Goal: Transaction & Acquisition: Register for event/course

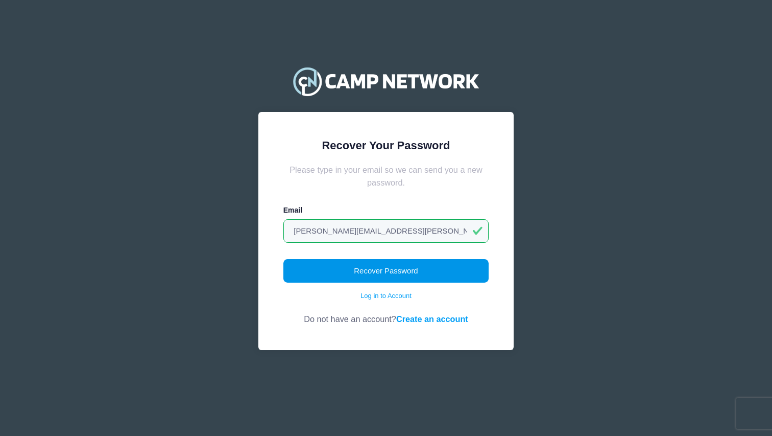
drag, startPoint x: 0, startPoint y: 0, endPoint x: 395, endPoint y: 265, distance: 476.1
click at [395, 265] on button "Recover Password" at bounding box center [387, 270] width 206 height 23
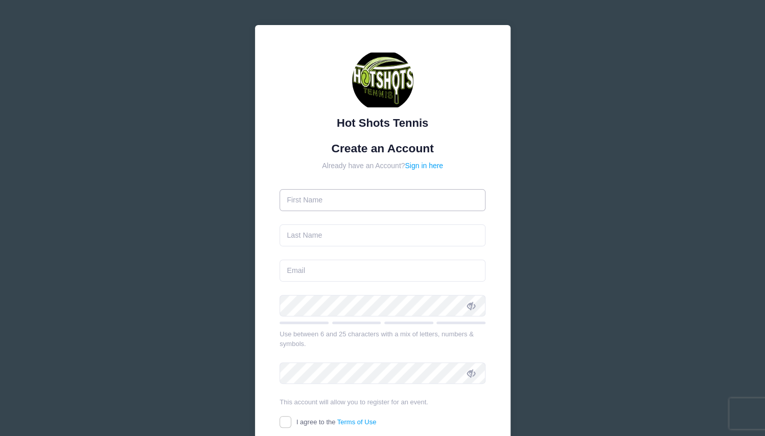
click at [397, 193] on input "text" at bounding box center [382, 200] width 206 height 22
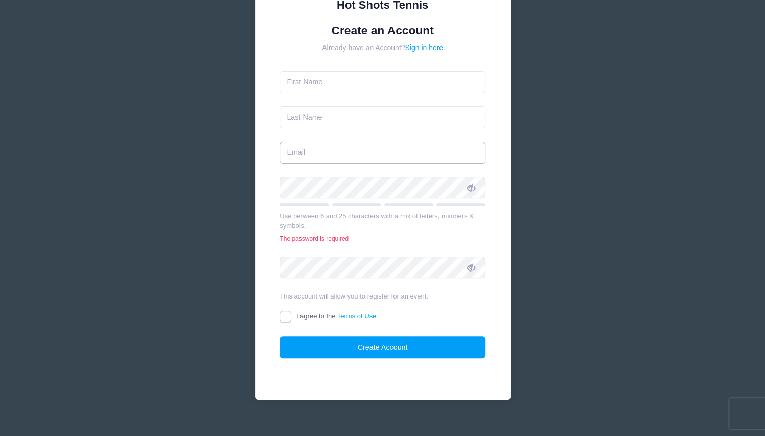
click at [363, 142] on input "email" at bounding box center [382, 153] width 206 height 22
type input "[PERSON_NAME][EMAIL_ADDRESS][PERSON_NAME][DOMAIN_NAME]"
click at [316, 121] on input "text" at bounding box center [382, 117] width 206 height 22
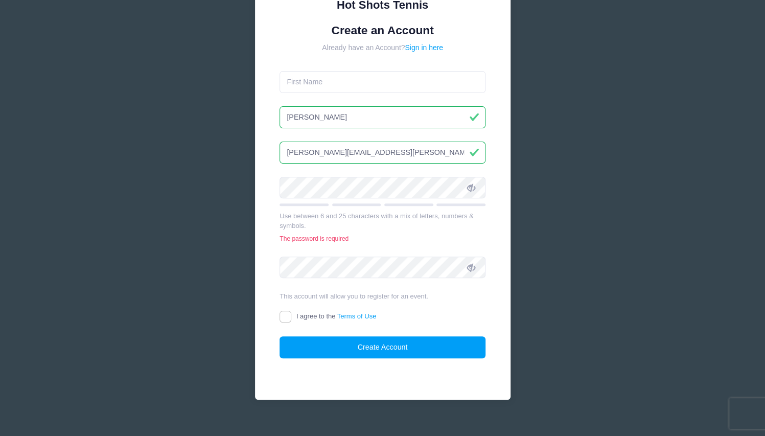
type input "[PERSON_NAME]"
click at [318, 85] on input "text" at bounding box center [382, 82] width 206 height 22
type input "Jessica"
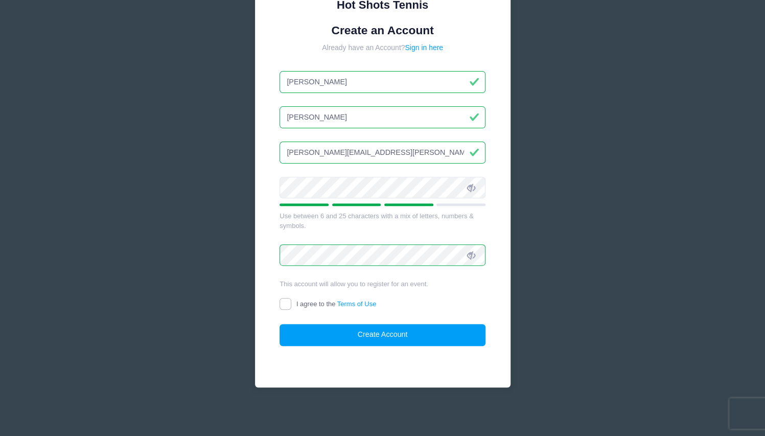
click at [289, 300] on input "I agree to the Terms of Use" at bounding box center [285, 304] width 12 height 12
checkbox input "true"
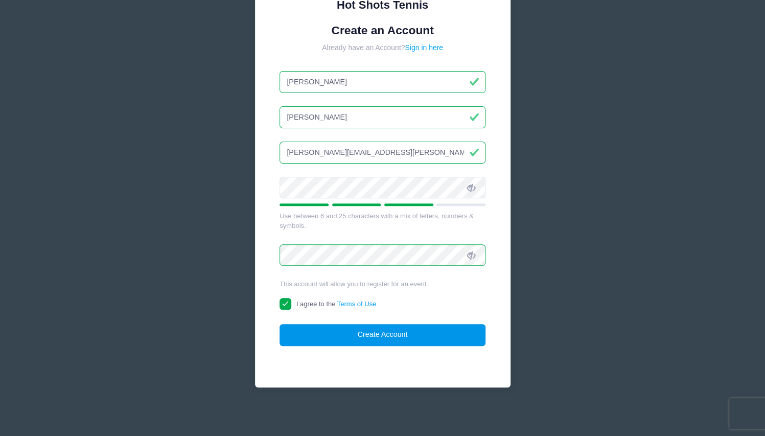
click at [326, 334] on button "Create Account" at bounding box center [382, 335] width 206 height 22
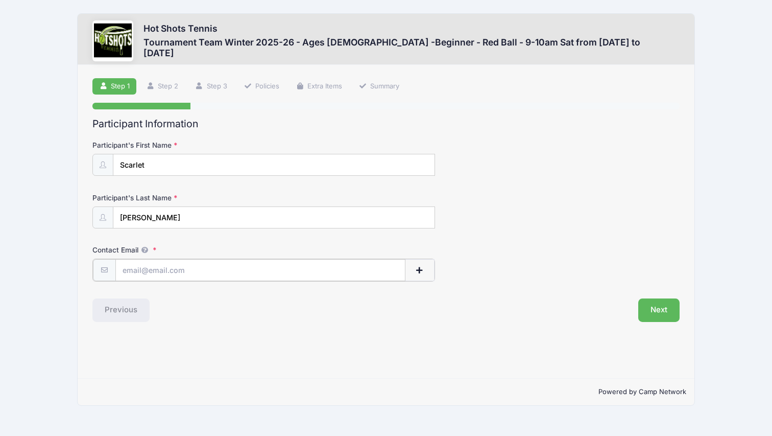
click at [231, 272] on input "Contact Email" at bounding box center [260, 270] width 290 height 22
type input "Jessica.haynie@gmail.com"
click at [652, 301] on button "Next" at bounding box center [659, 308] width 41 height 23
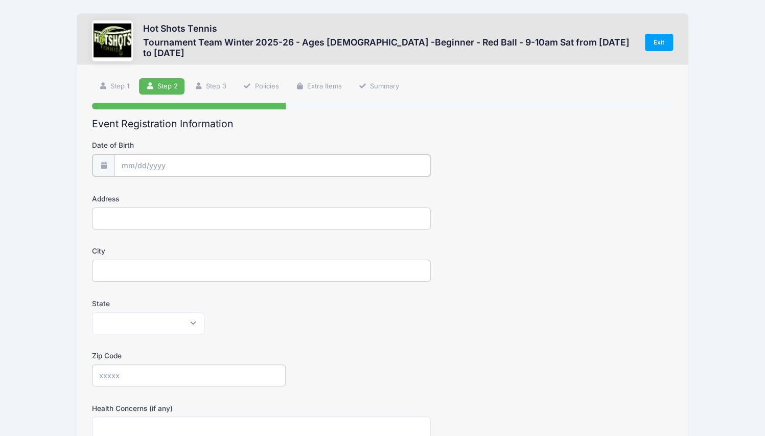
click at [215, 163] on input "Date of Birth" at bounding box center [272, 165] width 316 height 22
click at [222, 195] on span at bounding box center [222, 195] width 7 height 8
click at [223, 186] on span at bounding box center [222, 187] width 7 height 8
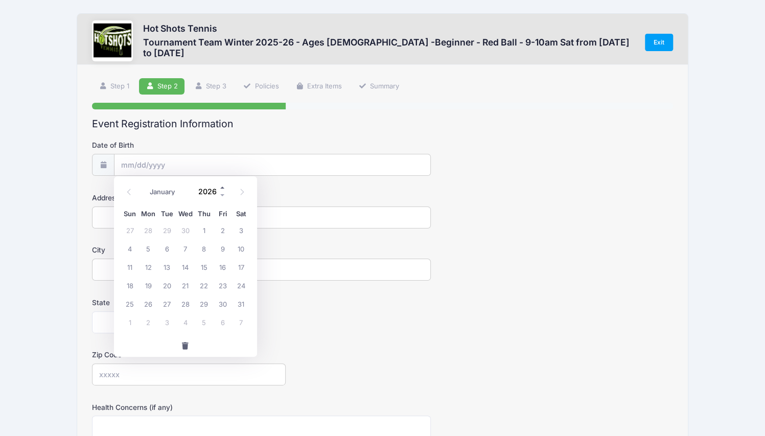
click at [223, 186] on span at bounding box center [222, 187] width 7 height 8
click at [222, 194] on span at bounding box center [222, 195] width 7 height 8
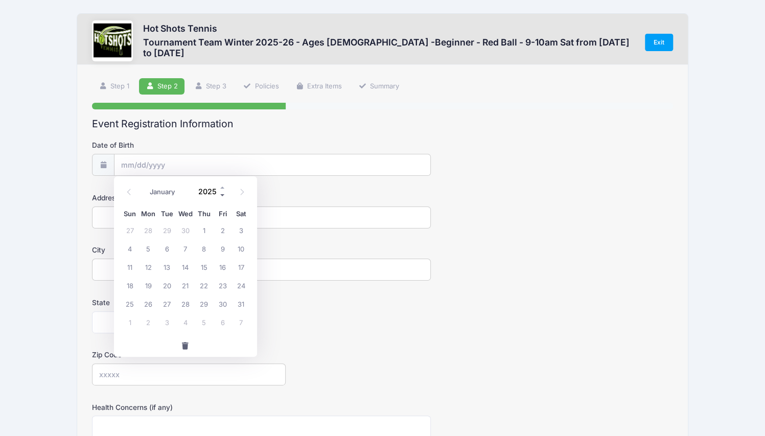
click at [222, 194] on span at bounding box center [222, 195] width 7 height 8
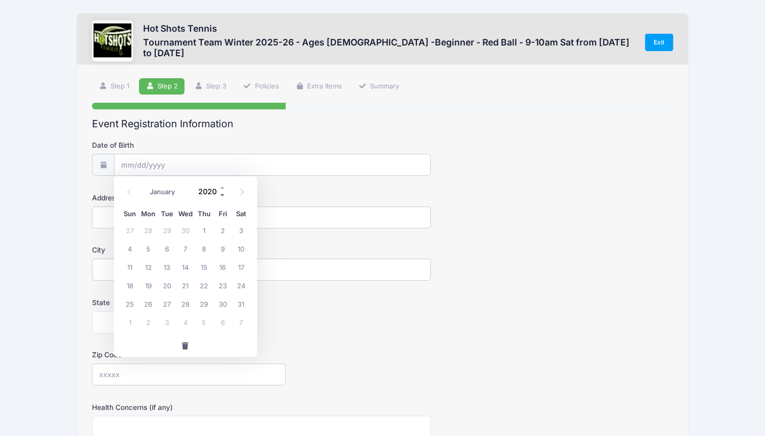
click at [222, 194] on span at bounding box center [222, 195] width 7 height 8
click at [222, 186] on span at bounding box center [222, 187] width 7 height 8
type input "2019"
click at [134, 191] on span at bounding box center [129, 191] width 17 height 17
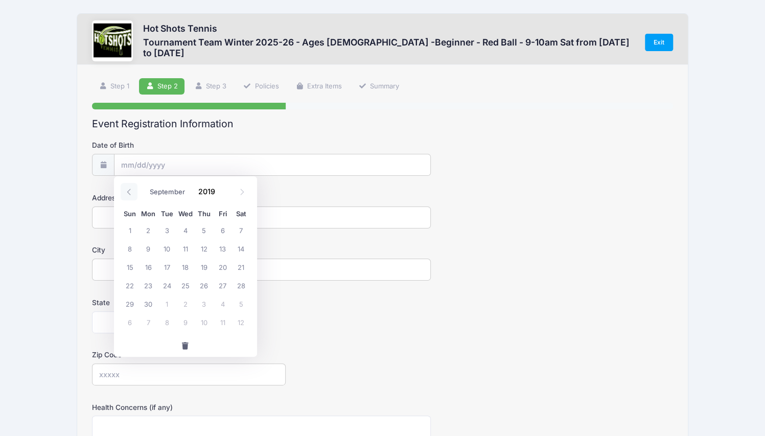
click at [134, 191] on span at bounding box center [129, 191] width 17 height 17
select select "5"
click at [168, 304] on span "25" at bounding box center [166, 303] width 18 height 18
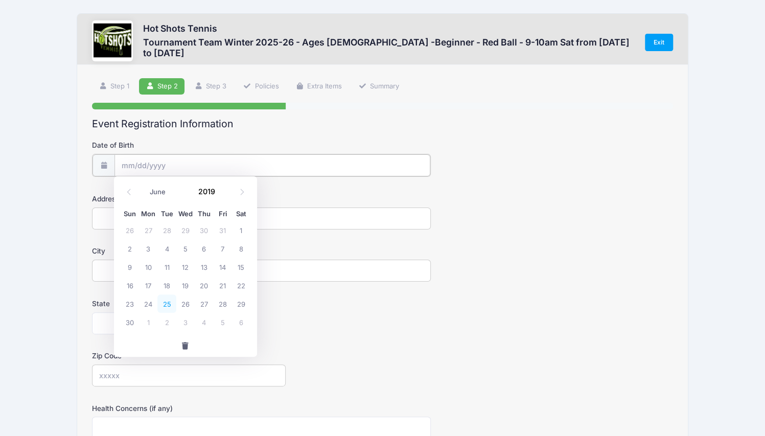
type input "06/25/2019"
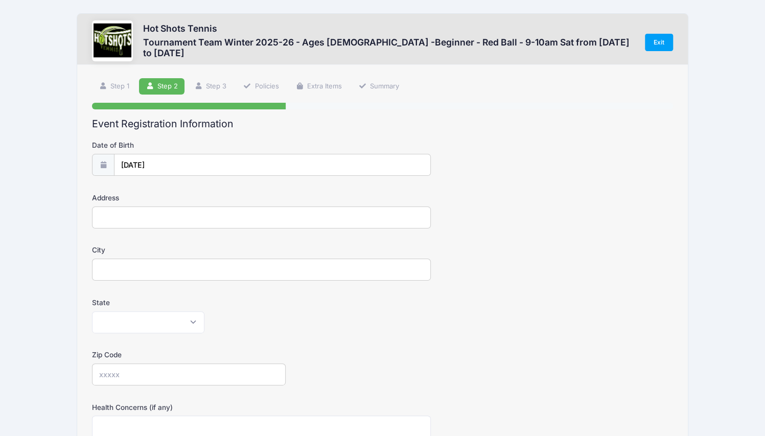
click at [163, 221] on input "Address" at bounding box center [261, 217] width 339 height 22
type input "7765 W. 91st St. F2101"
click at [141, 264] on input "City" at bounding box center [261, 269] width 339 height 22
type input "Playa del Rey"
click at [121, 324] on select "Alabama Alaska American Samoa Arizona Arkansas Armed Forces Africa Armed Forces…" at bounding box center [148, 322] width 112 height 22
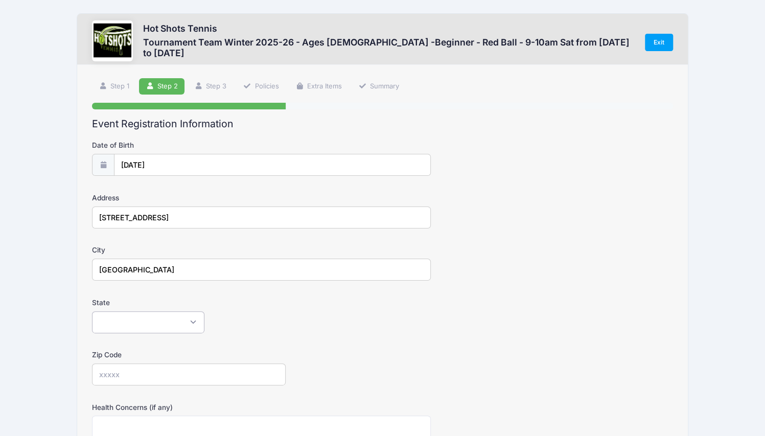
select select "CA"
click at [146, 379] on input "Zip Code" at bounding box center [189, 374] width 194 height 22
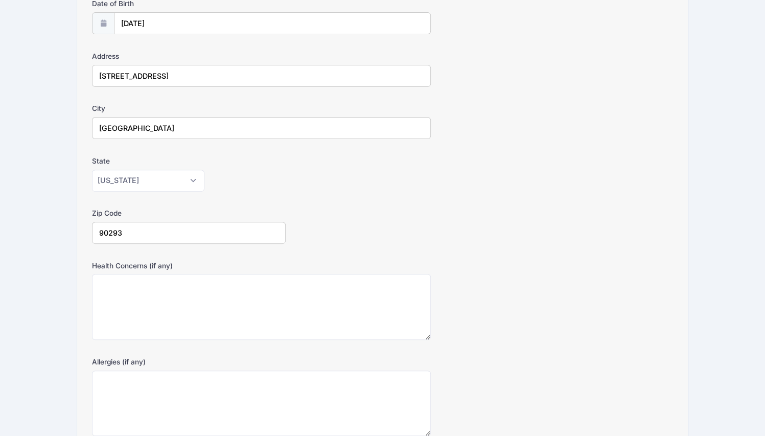
scroll to position [232, 0]
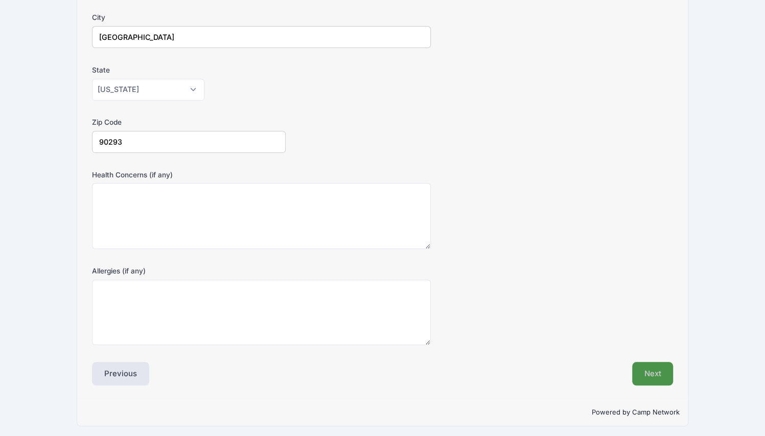
type input "90293"
click at [638, 374] on button "Next" at bounding box center [652, 373] width 41 height 23
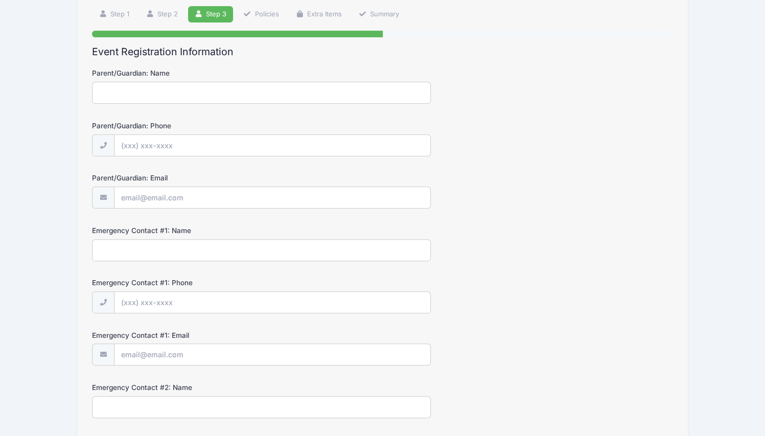
scroll to position [0, 0]
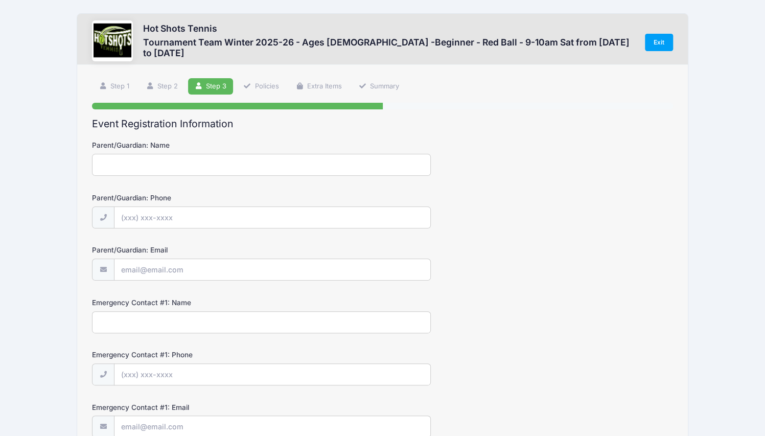
click at [233, 171] on input "Parent/Guardian: Name" at bounding box center [261, 165] width 339 height 22
type input "Jessica Haynie"
click at [159, 213] on input "Parent/Guardian: Phone" at bounding box center [272, 218] width 316 height 22
type input "(763) 227-9018"
click at [146, 269] on input "Parent/Guardian: Email" at bounding box center [272, 270] width 316 height 22
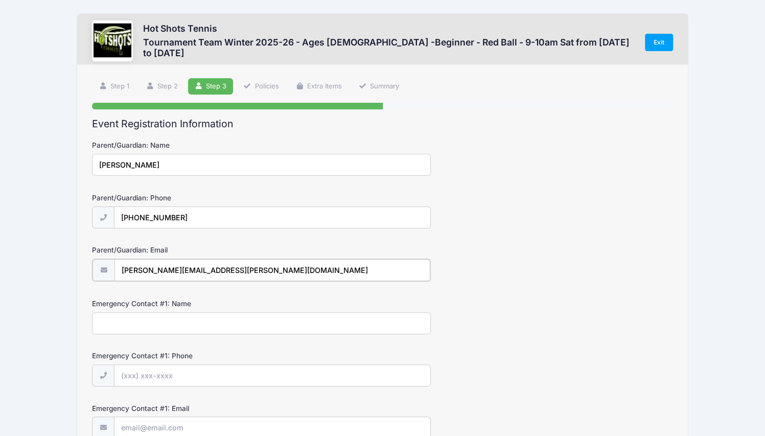
type input "jessica.haynie@gmail.com"
click at [130, 316] on input "Emergency Contact #1: Name" at bounding box center [261, 322] width 339 height 22
click at [131, 372] on input "Emergency Contact #1: Phone" at bounding box center [272, 375] width 316 height 22
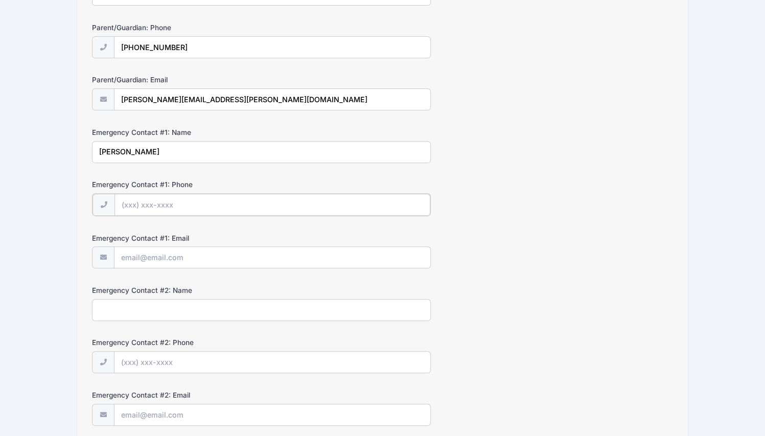
scroll to position [173, 0]
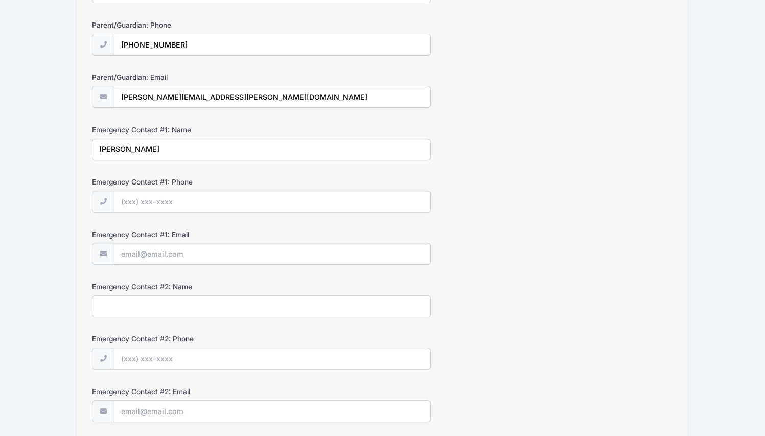
drag, startPoint x: 174, startPoint y: 143, endPoint x: 28, endPoint y: 162, distance: 147.4
click at [28, 162] on div "Hot Shots Tennis Tournament Team Winter 2025-26 - Ages 5-7 -Beginner - Red Ball…" at bounding box center [382, 171] width 734 height 689
type input "Jud Haynie"
click at [136, 248] on input "Emergency Contact #1: Email" at bounding box center [272, 254] width 316 height 22
type input "judhaynie4@gmail.com"
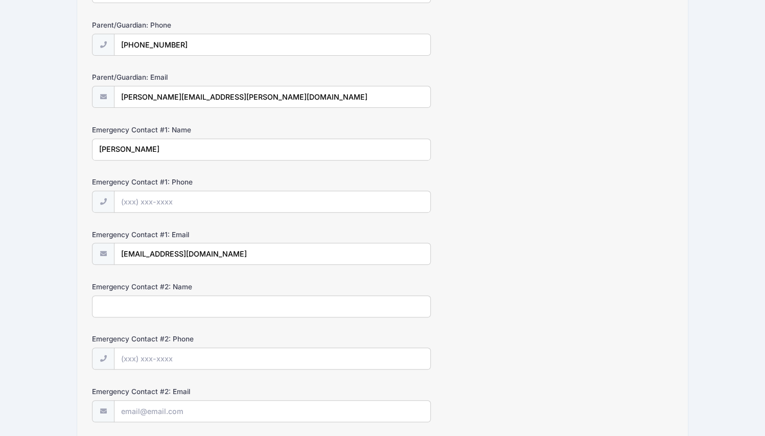
click at [128, 304] on input "Emergency Contact #2: Name" at bounding box center [261, 306] width 339 height 22
type input "Sandy Haynie"
click at [127, 355] on input "Emergency Contact #2: Phone" at bounding box center [272, 359] width 316 height 22
type input "(615) 504-8393"
click at [136, 411] on input "Emergency Contact #2: Email" at bounding box center [272, 412] width 316 height 22
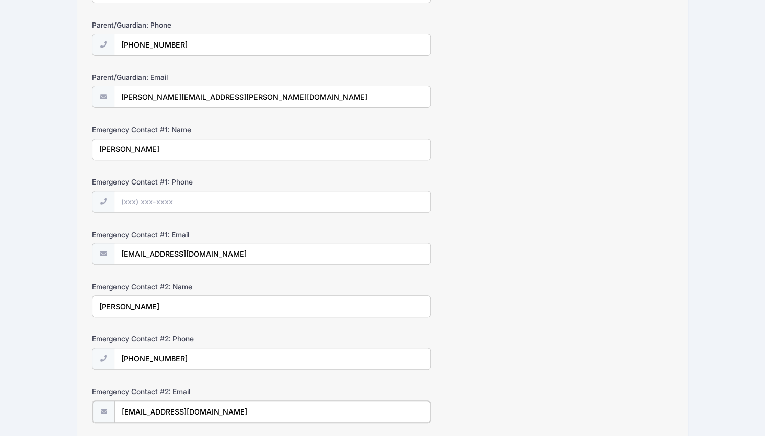
type input "hayniesandy@yahoo.com"
click at [149, 198] on input "Emergency Contact #1: Phone" at bounding box center [272, 202] width 316 height 22
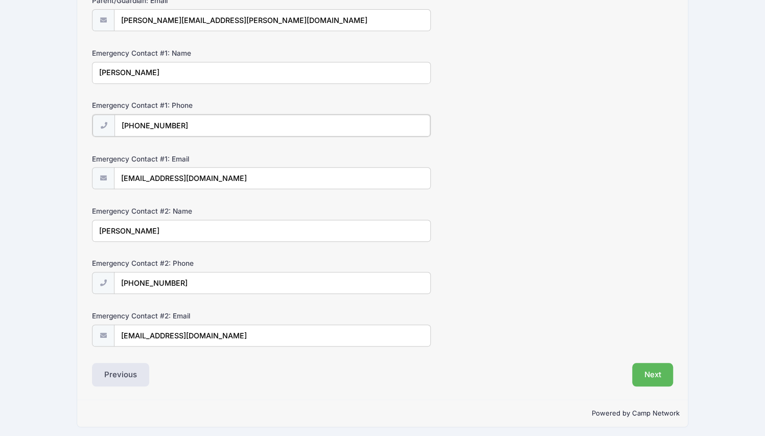
scroll to position [249, 0]
type input "(615) 454-0198"
click at [641, 368] on button "Next" at bounding box center [652, 373] width 41 height 23
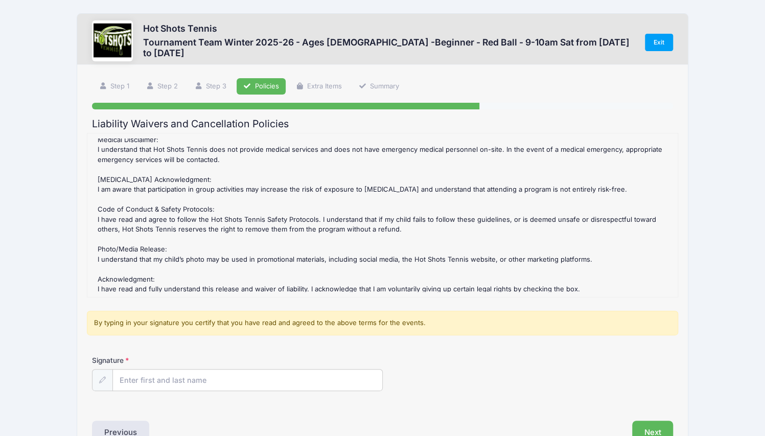
scroll to position [235, 0]
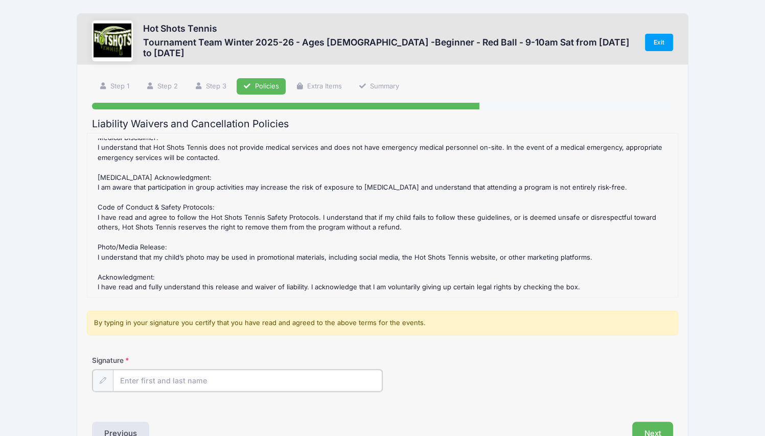
click at [164, 374] on input "Signature" at bounding box center [247, 380] width 269 height 22
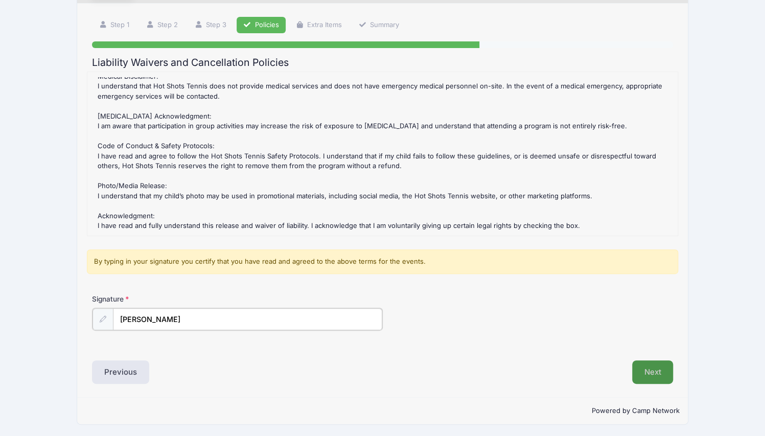
type input "Jessica Haynie"
click at [646, 376] on button "Next" at bounding box center [652, 371] width 41 height 23
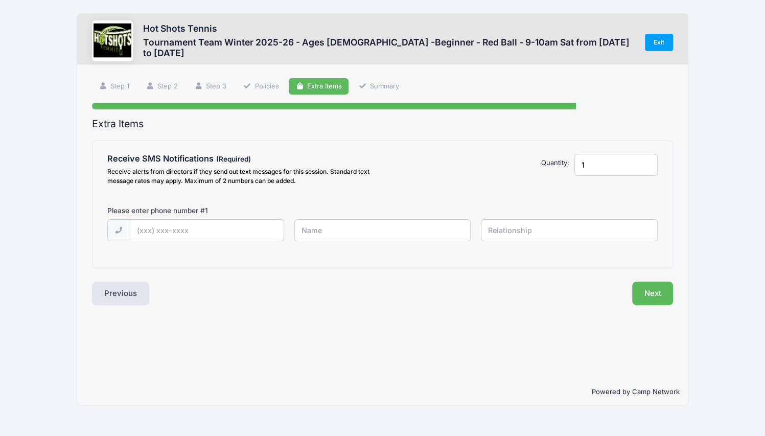
scroll to position [0, 0]
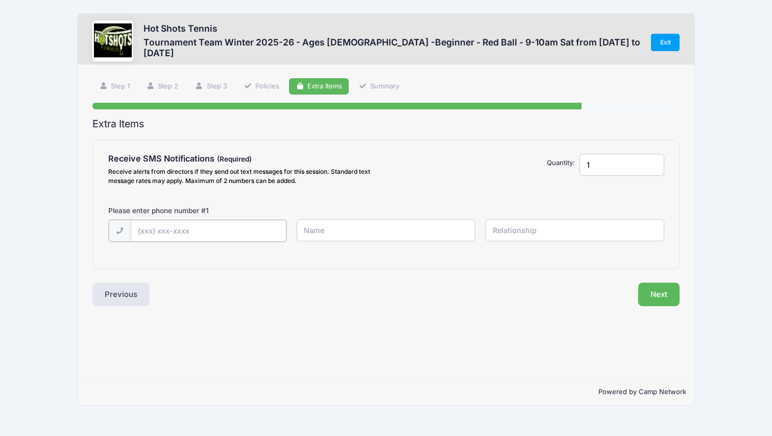
click at [149, 231] on input "text" at bounding box center [209, 231] width 156 height 22
type input "(763) 227-9018"
click at [360, 227] on input "text" at bounding box center [386, 230] width 179 height 22
type input "Jessica Haynie"
click at [569, 237] on input "text" at bounding box center [575, 230] width 179 height 22
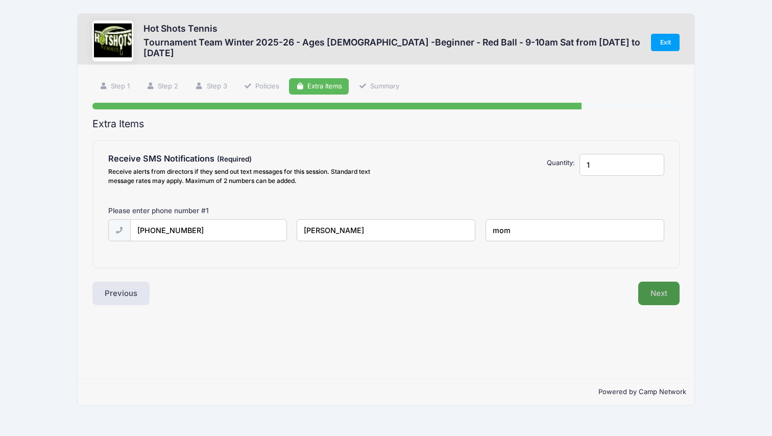
type input "mom"
click at [652, 286] on button "Next" at bounding box center [659, 292] width 41 height 23
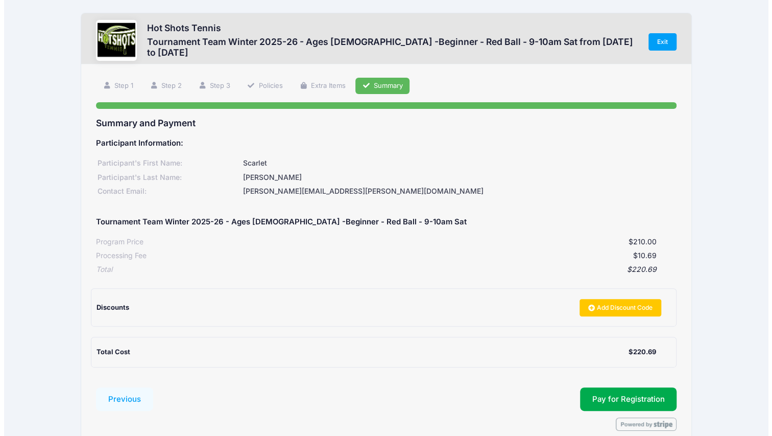
scroll to position [48, 0]
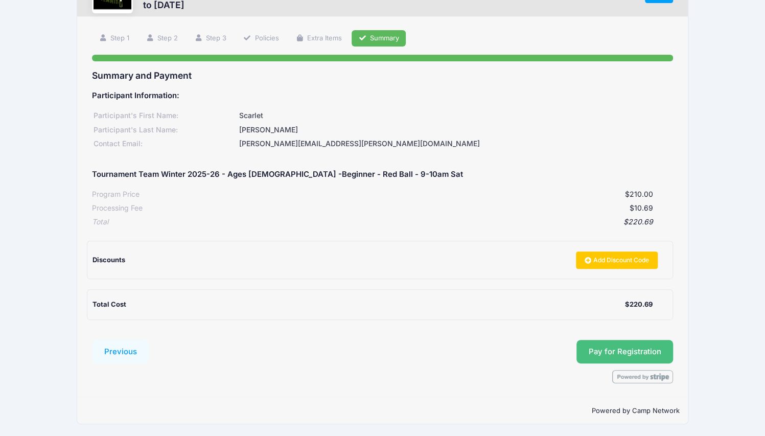
click at [651, 354] on button "Pay for Registration" at bounding box center [624, 351] width 97 height 23
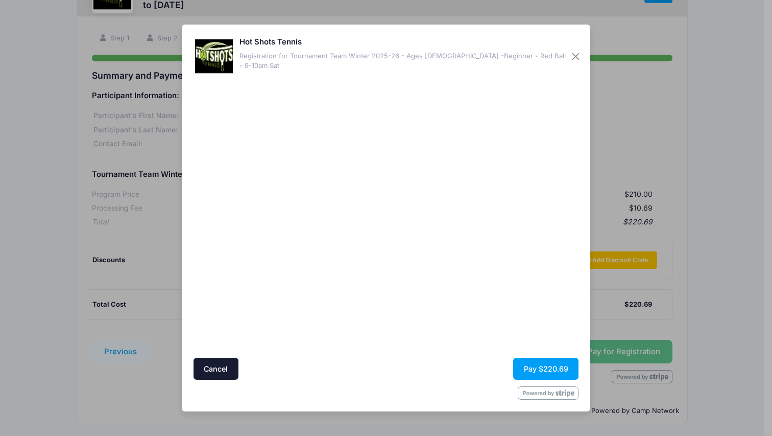
click at [432, 297] on div at bounding box center [485, 218] width 188 height 269
click at [551, 368] on button "Pay $220.69" at bounding box center [545, 369] width 65 height 22
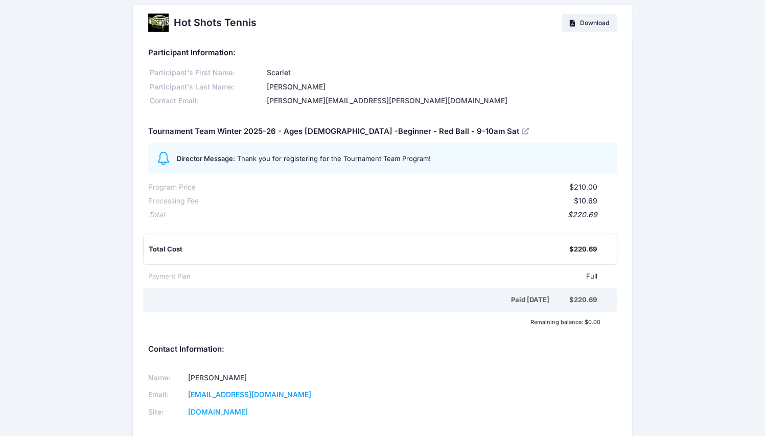
scroll to position [64, 0]
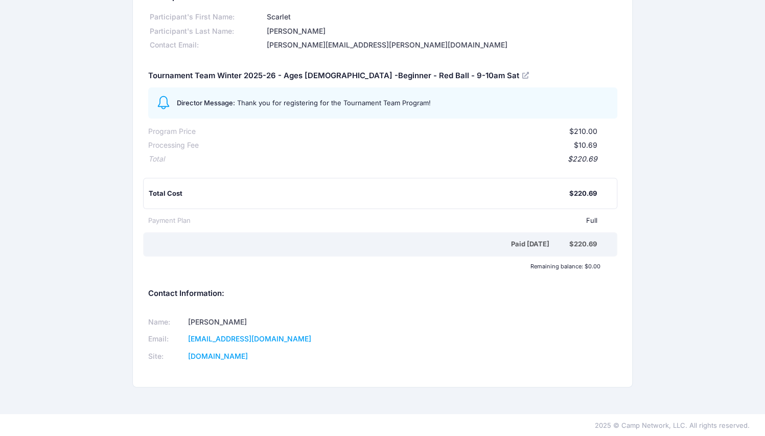
click at [543, 382] on div "Participant Information: Participant's First Name: Scarlet Participant's Last N…" at bounding box center [382, 186] width 499 height 402
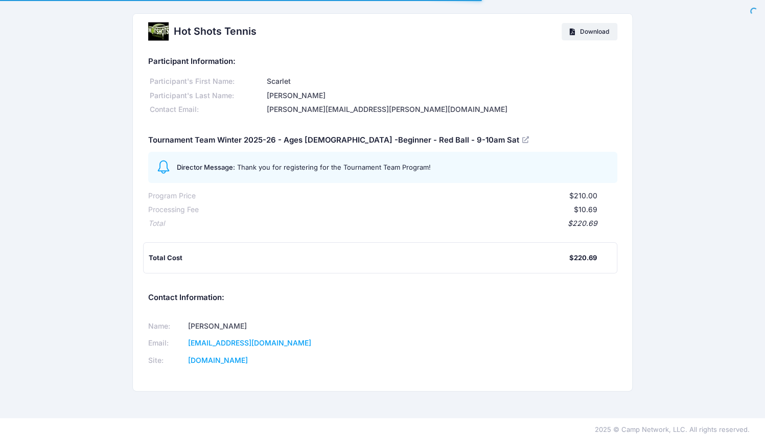
click at [174, 32] on h2 "Hot Shots Tennis" at bounding box center [215, 32] width 83 height 12
click at [161, 33] on div at bounding box center [158, 31] width 20 height 20
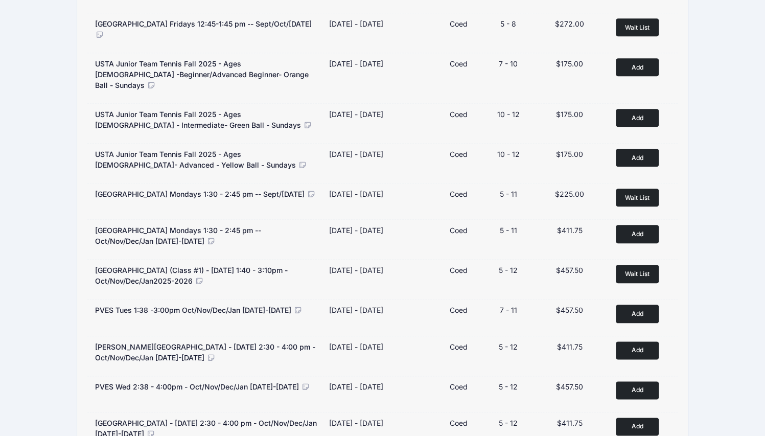
scroll to position [522, 0]
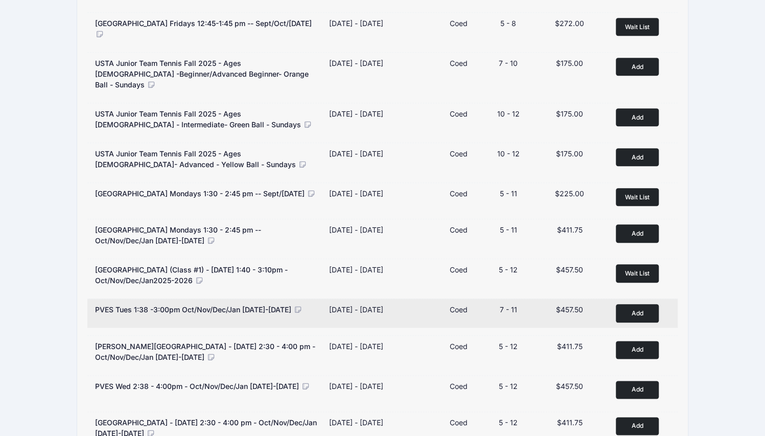
click at [644, 304] on button "Add to Cart" at bounding box center [637, 313] width 43 height 18
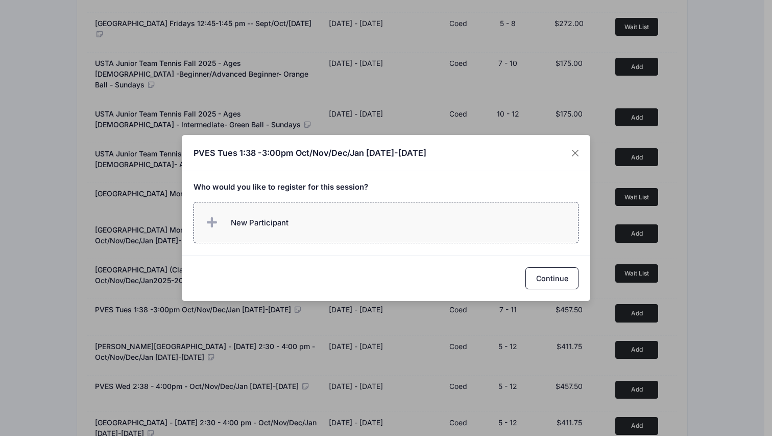
click at [259, 223] on span "New Participant" at bounding box center [260, 222] width 58 height 11
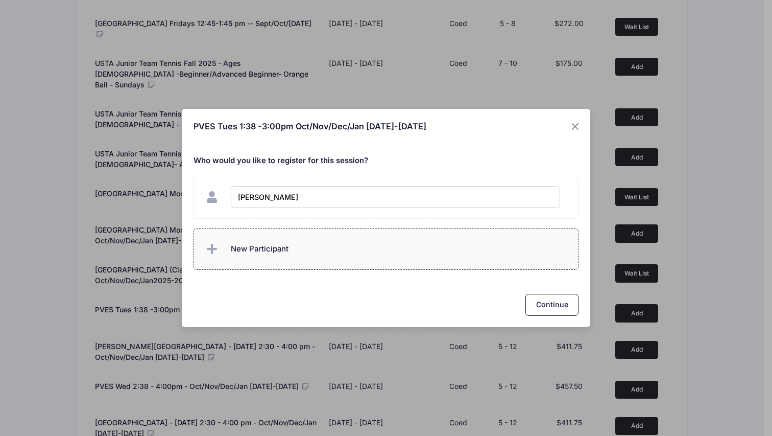
type input "Scarlet Haynie"
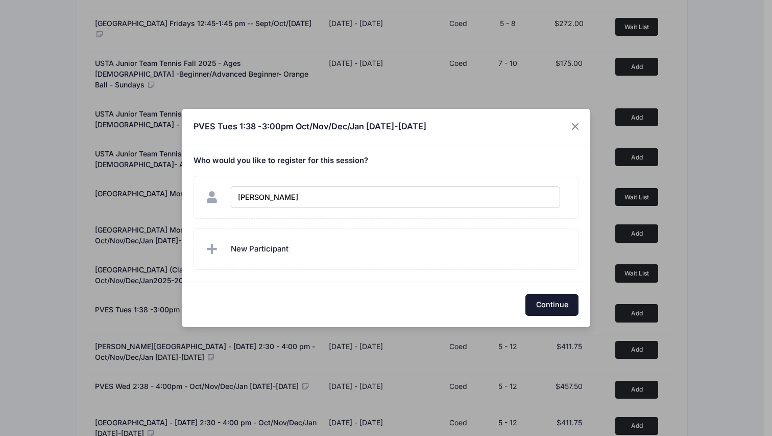
checkbox input "true"
click at [540, 303] on button "Continue" at bounding box center [552, 305] width 53 height 22
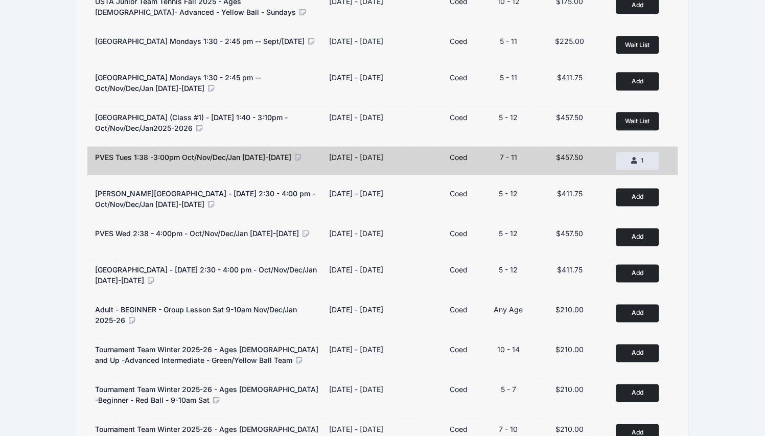
scroll to position [728, 0]
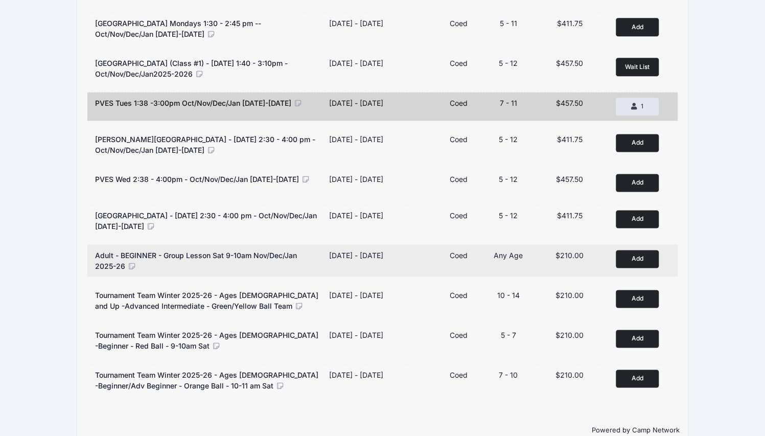
click at [643, 250] on button "Add to Cart" at bounding box center [637, 259] width 43 height 18
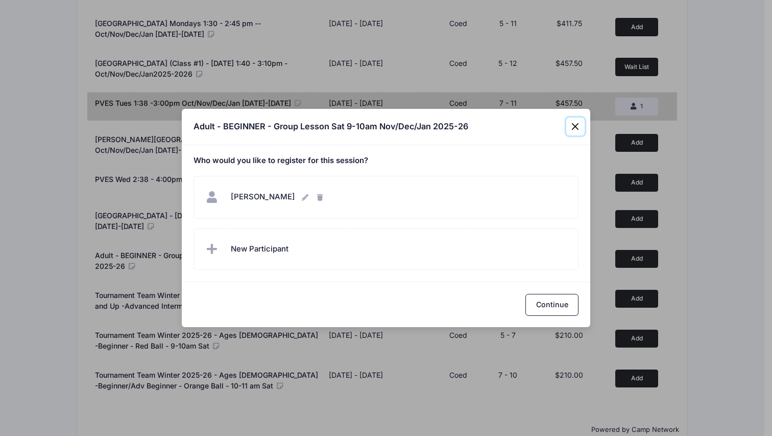
click at [575, 123] on button "Close" at bounding box center [576, 126] width 18 height 18
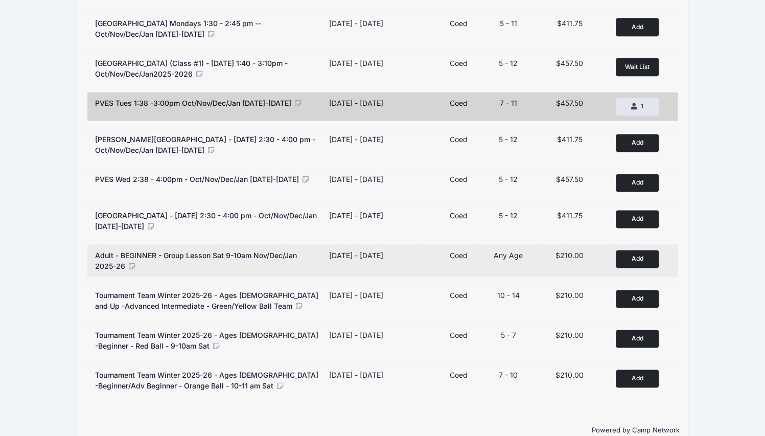
click at [288, 251] on span "Adult - BEGINNER - Group Lesson Sat 9-10am Nov/Dec/Jan 2025-26" at bounding box center [196, 260] width 202 height 19
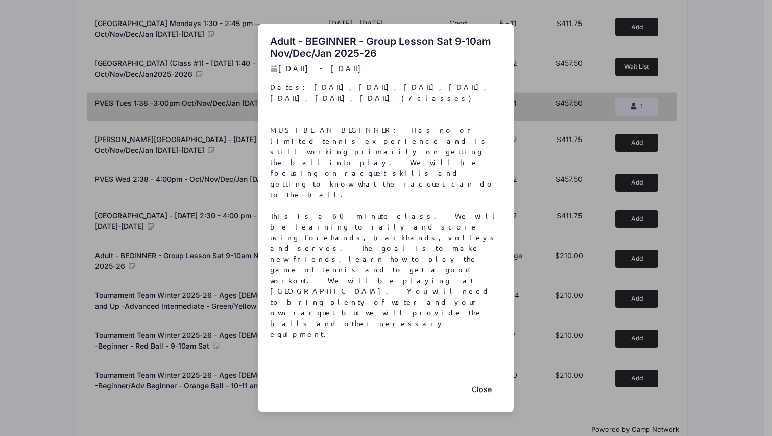
click at [485, 378] on button "Close" at bounding box center [481, 389] width 41 height 22
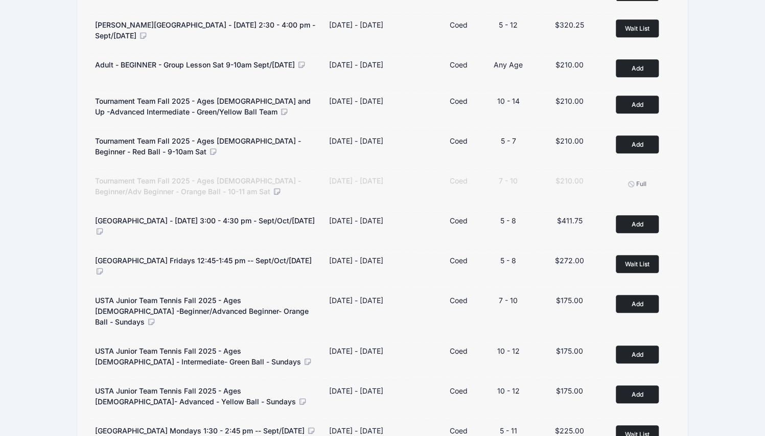
scroll to position [0, 0]
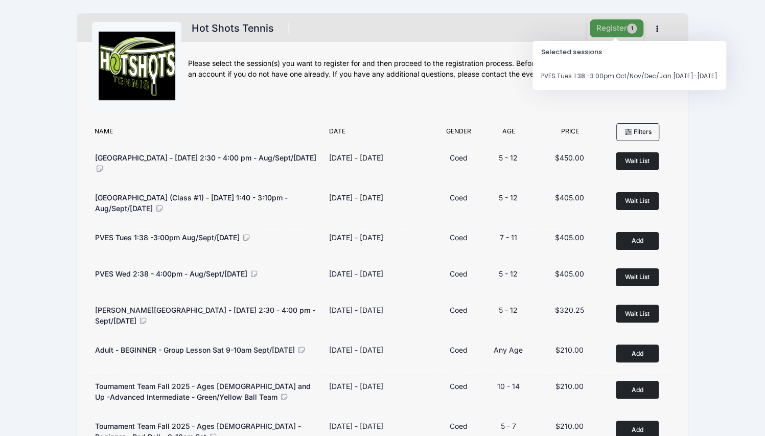
click at [605, 27] on button "Register 1" at bounding box center [617, 28] width 54 height 18
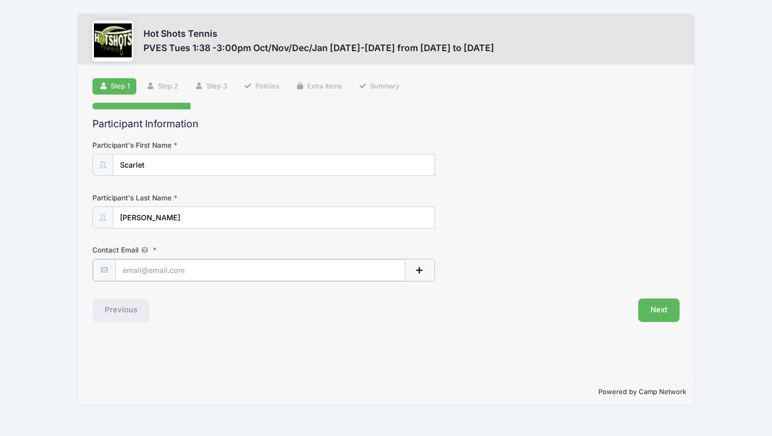
click at [280, 272] on input "Contact Email" at bounding box center [260, 270] width 290 height 22
type input "[PERSON_NAME][EMAIL_ADDRESS][PERSON_NAME][DOMAIN_NAME]"
click at [656, 302] on button "Next" at bounding box center [659, 308] width 41 height 23
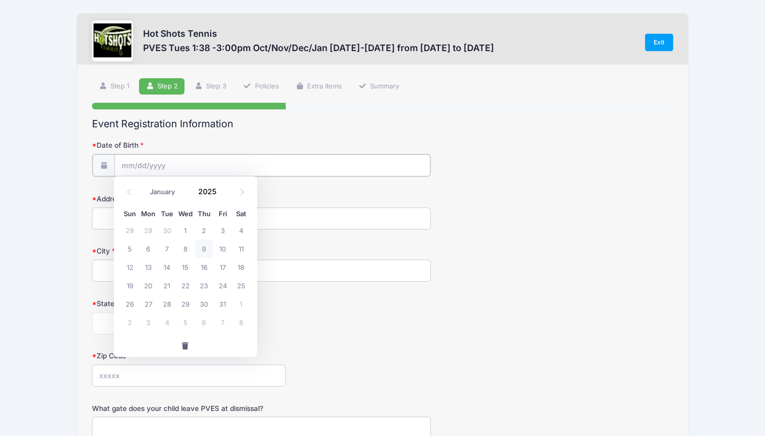
click at [301, 170] on input "Date of Birth" at bounding box center [272, 165] width 316 height 22
click at [213, 188] on input "2025" at bounding box center [209, 190] width 33 height 15
click at [223, 197] on span at bounding box center [222, 195] width 7 height 8
click at [222, 195] on span at bounding box center [222, 195] width 7 height 8
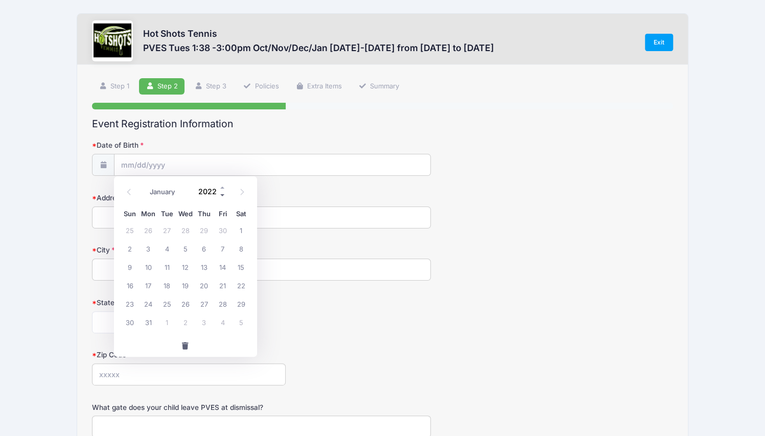
click at [222, 195] on span at bounding box center [222, 195] width 7 height 8
type input "2019"
click at [132, 193] on icon at bounding box center [129, 192] width 7 height 7
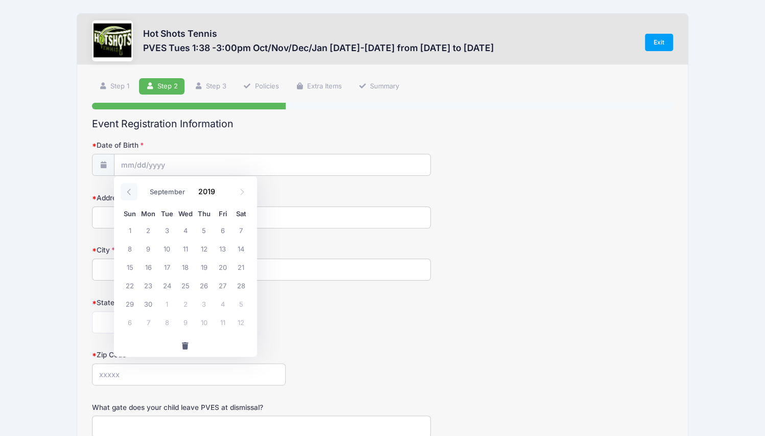
click at [132, 193] on icon at bounding box center [129, 192] width 7 height 7
click at [133, 191] on span at bounding box center [129, 191] width 17 height 17
select select "5"
click at [168, 302] on span "25" at bounding box center [166, 303] width 18 height 18
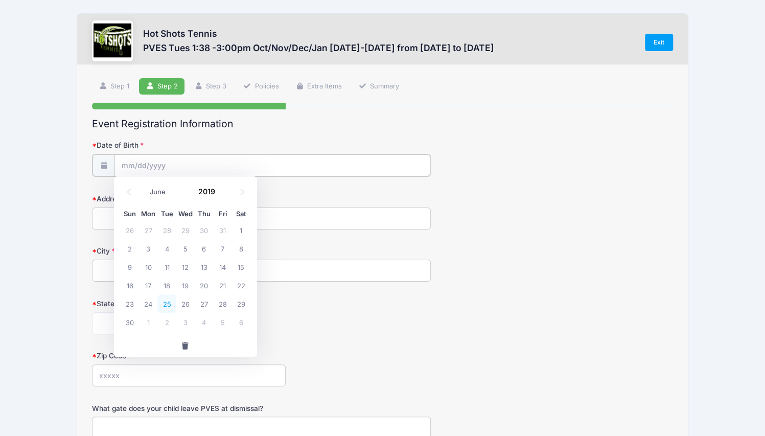
type input "06/25/2019"
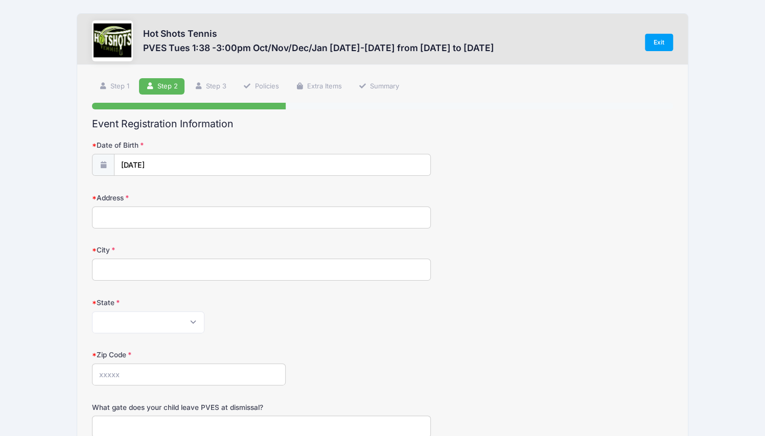
click at [201, 212] on input "Address" at bounding box center [261, 217] width 339 height 22
type input "7765 W. 91st St. F2101"
click at [161, 259] on input "City" at bounding box center [261, 269] width 339 height 22
type input "Playa del Rey"
click at [138, 322] on select "Alabama Alaska American Samoa Arizona Arkansas Armed Forces Africa Armed Forces…" at bounding box center [148, 322] width 112 height 22
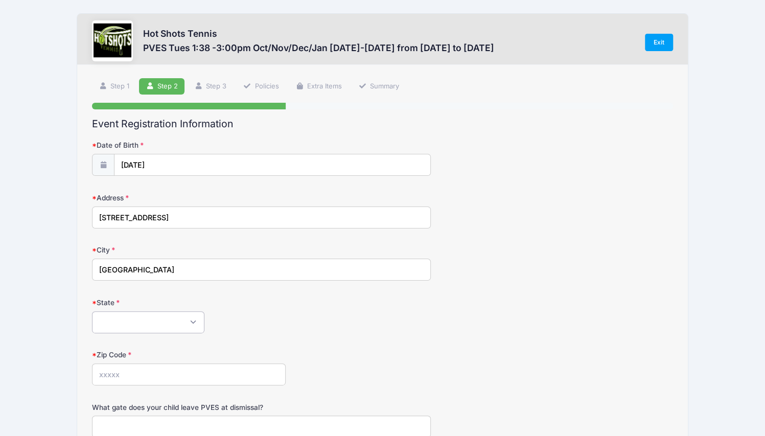
select select "CA"
click at [92, 311] on select "Alabama Alaska American Samoa Arizona Arkansas Armed Forces Africa Armed Forces…" at bounding box center [148, 322] width 112 height 22
click at [144, 370] on input "Zip Code" at bounding box center [189, 374] width 194 height 22
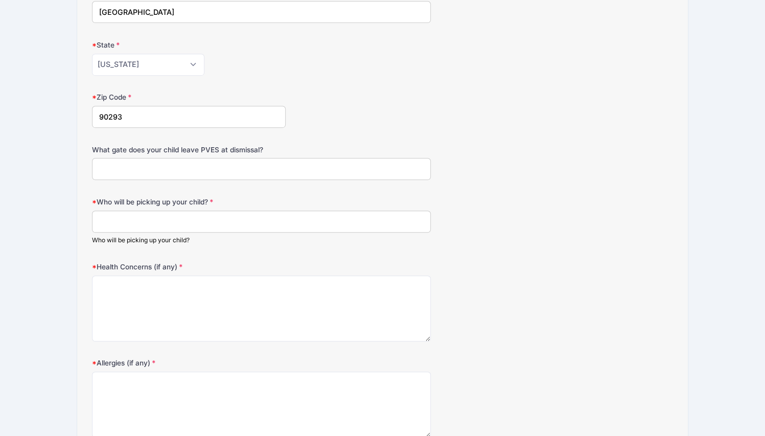
scroll to position [259, 0]
type input "90293"
click at [179, 205] on div "Who will be picking up your child? Who will be picking up your child?" at bounding box center [382, 219] width 581 height 48
click at [179, 214] on input "Who will be picking up your child?" at bounding box center [261, 220] width 339 height 22
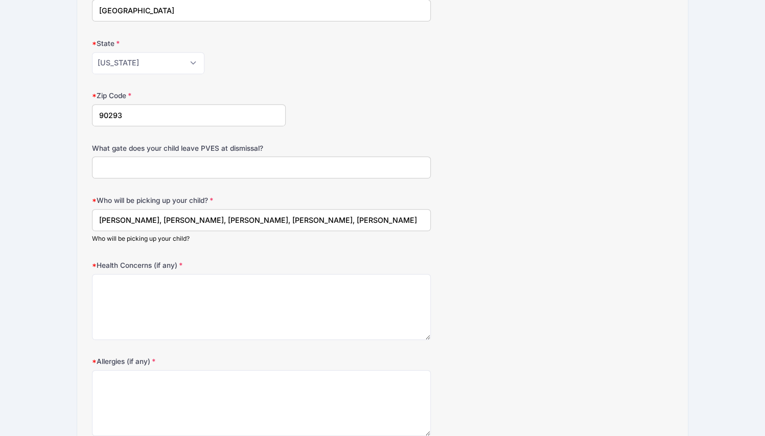
type input "Jessica Haynie, Jud Haynie, Sandy Haynie, Brianna Nario, Jill Rosenbaum"
click at [148, 288] on textarea "Health Concerns (if any)" at bounding box center [261, 307] width 339 height 66
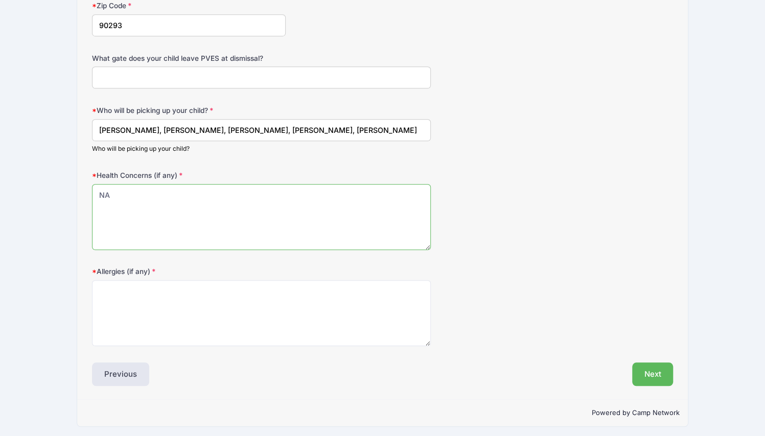
scroll to position [349, 0]
type textarea "NA"
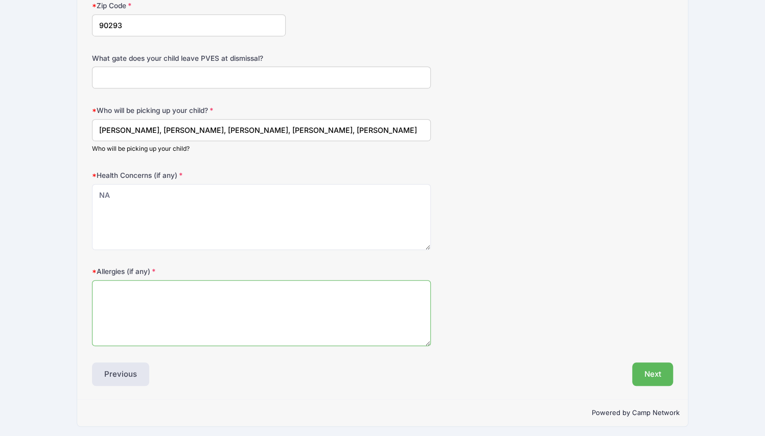
click at [148, 288] on textarea "Allergies (if any)" at bounding box center [261, 313] width 339 height 66
type textarea "NA"
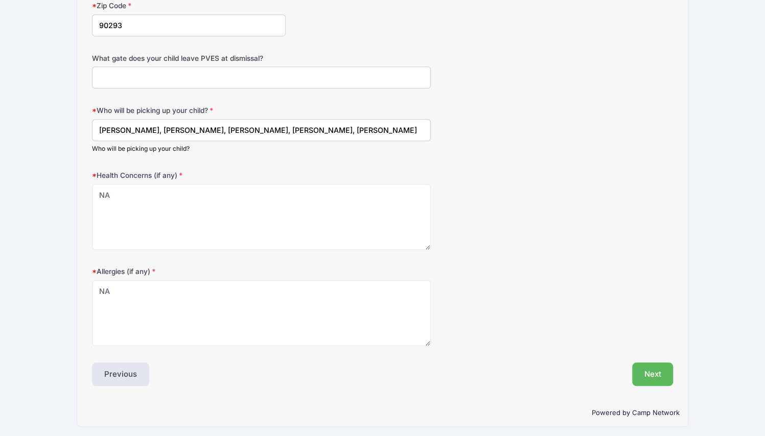
click at [180, 78] on input "What gate does your child leave PVES at dismissal?" at bounding box center [261, 77] width 339 height 22
type input "to ELOP"
click at [655, 365] on button "Next" at bounding box center [652, 373] width 41 height 23
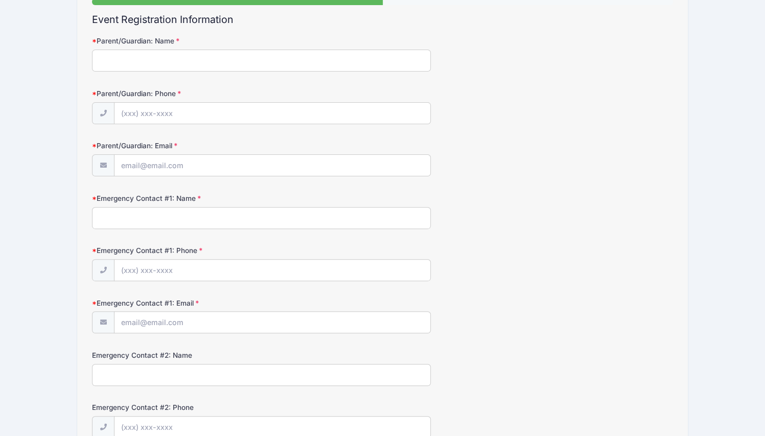
scroll to position [0, 0]
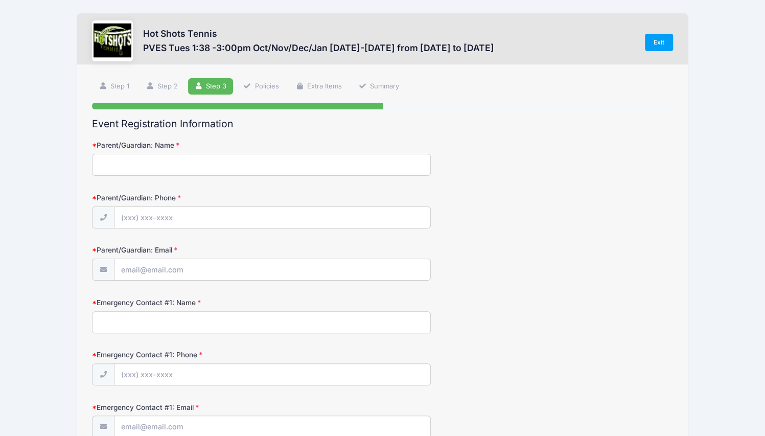
click at [275, 164] on input "Parent/Guardian: Name" at bounding box center [261, 165] width 339 height 22
type input "Jessica Haynie"
click at [177, 213] on input "Parent/Guardian: Phone" at bounding box center [272, 218] width 316 height 22
type input "(763) 227-9018"
click at [136, 270] on input "Parent/Guardian: Email" at bounding box center [272, 270] width 316 height 22
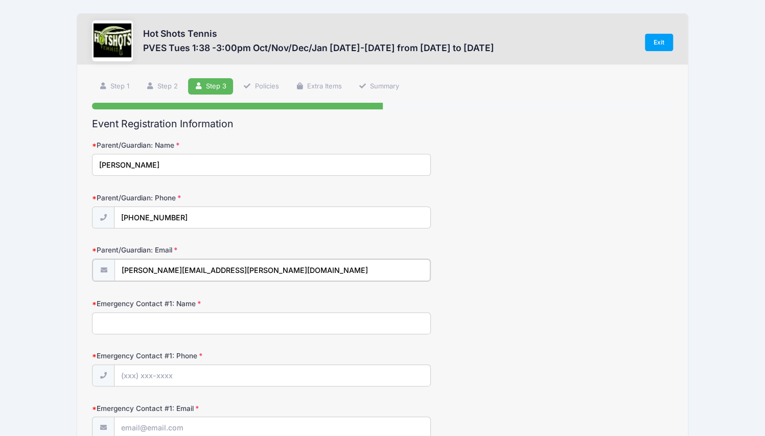
type input "jessica.haynie@gmail.com"
click at [114, 321] on input "Emergency Contact #1: Name" at bounding box center [261, 322] width 339 height 22
type input "Jud Haynie"
click at [159, 374] on input "Emergency Contact #1: Phone" at bounding box center [272, 375] width 316 height 22
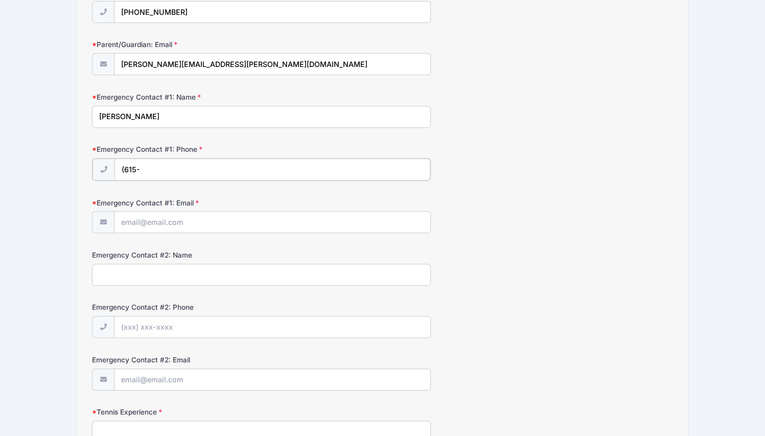
scroll to position [203, 0]
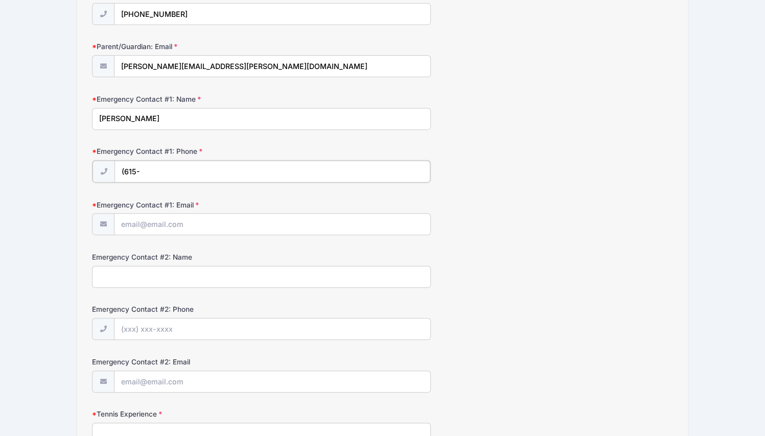
type input "(615-"
click at [149, 216] on input "Emergency Contact #1: Email" at bounding box center [272, 224] width 316 height 22
type input "judhaynie4@gmail.com"
click at [137, 271] on input "Emergency Contact #2: Name" at bounding box center [261, 276] width 339 height 22
type input "Sandy Haynie"
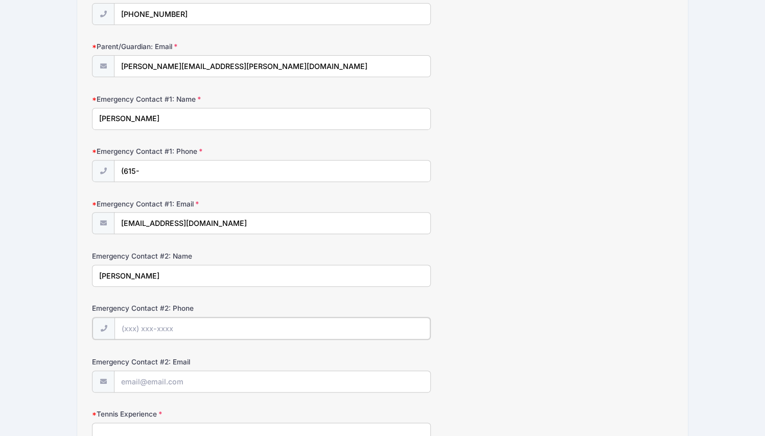
click at [121, 321] on input "Emergency Contact #2: Phone" at bounding box center [272, 328] width 316 height 22
type input "(615) 504-8393"
click at [139, 374] on input "Emergency Contact #2: Email" at bounding box center [272, 381] width 316 height 22
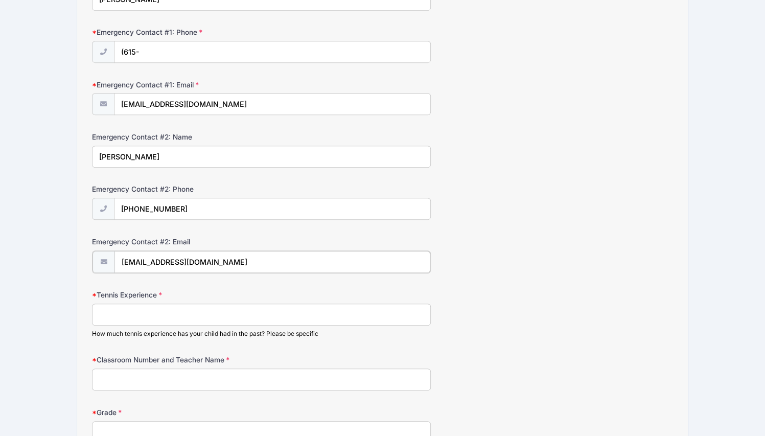
scroll to position [323, 0]
type input "hayniesandy@yahoo.com"
click at [136, 309] on input "Tennis Experience" at bounding box center [261, 312] width 339 height 22
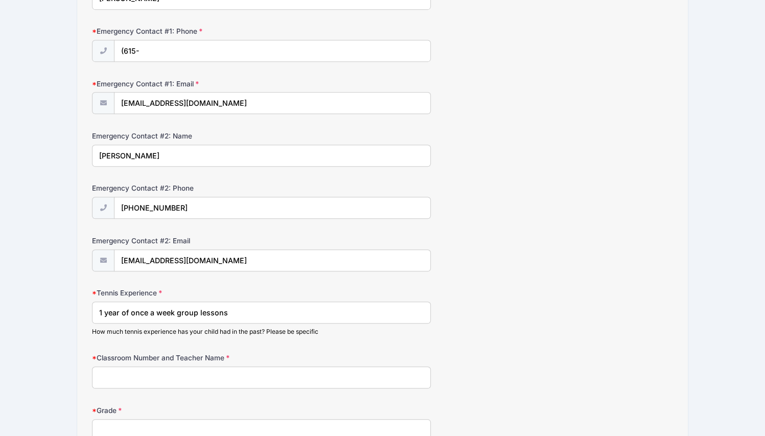
click at [99, 307] on input "1 year of once a week group lessons" at bounding box center [261, 312] width 339 height 22
click at [283, 309] on input "approximately 1 year of once a week group lessons" at bounding box center [261, 312] width 339 height 22
drag, startPoint x: 335, startPoint y: 309, endPoint x: 280, endPoint y: 309, distance: 54.7
click at [280, 309] on input "approximately 1 year of group lessons (once a week group lessons (50 mins)" at bounding box center [261, 312] width 339 height 22
type input "approximately 1 year of group lessons (once a week - 50 mins)"
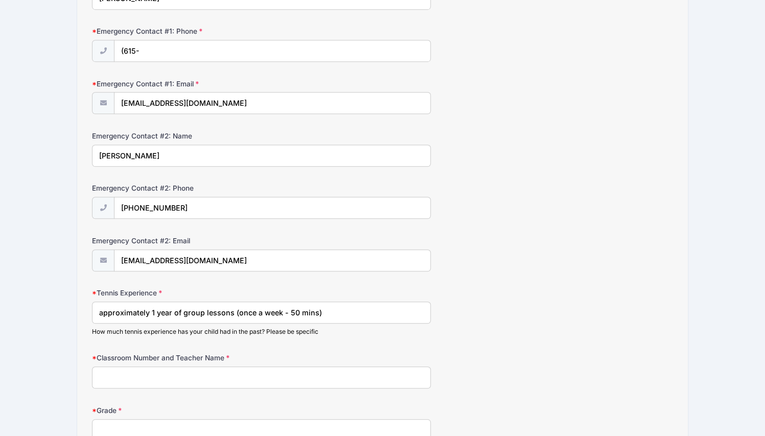
click at [183, 373] on input "Classroom Number and Teacher Name" at bounding box center [261, 377] width 339 height 22
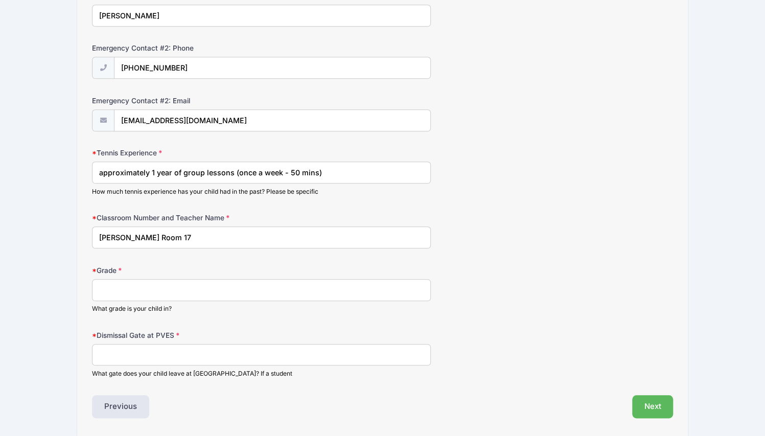
scroll to position [464, 0]
type input "Ms. Foss Room 17"
click at [159, 278] on input "Grade" at bounding box center [261, 289] width 339 height 22
type input "1"
click at [140, 346] on input "Dismissal Gate at PVES" at bounding box center [261, 354] width 339 height 22
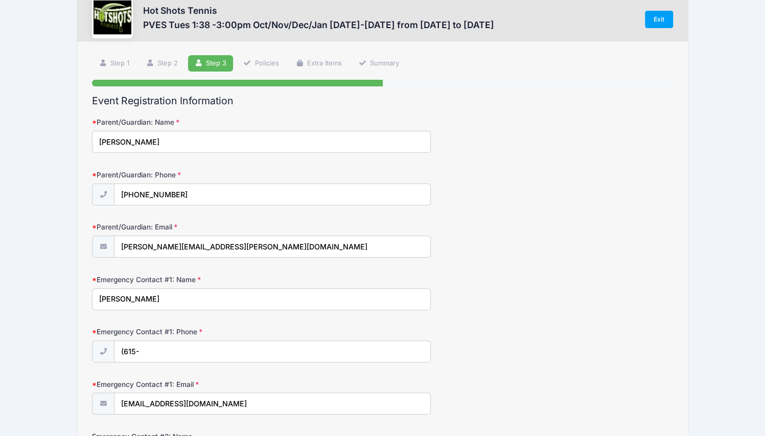
scroll to position [22, 0]
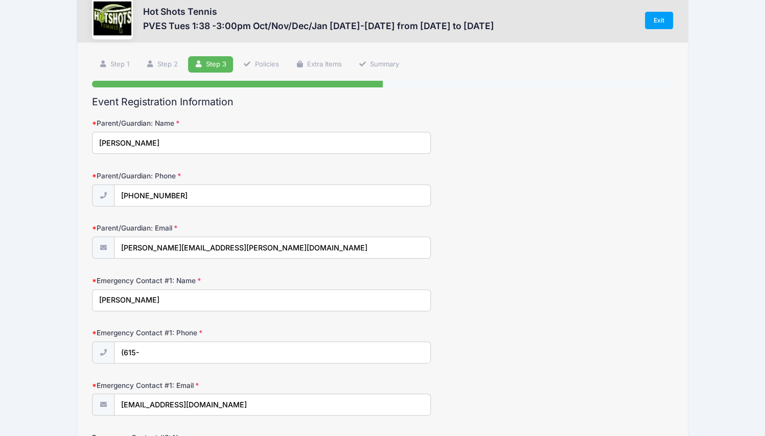
type input "ELOP"
click at [149, 352] on input "(615-" at bounding box center [272, 353] width 316 height 22
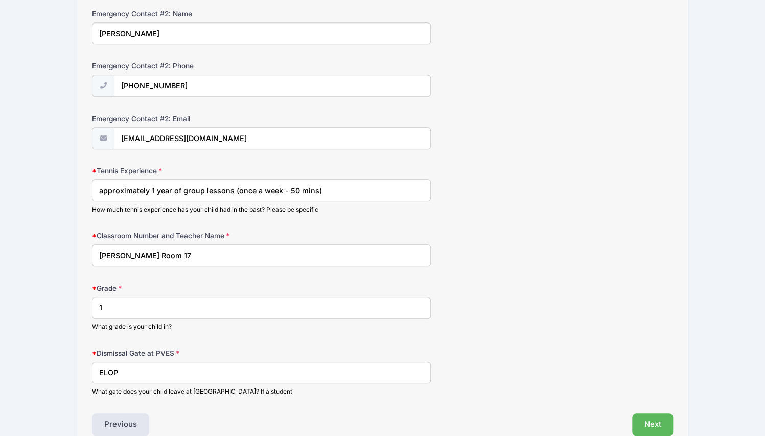
scroll to position [495, 0]
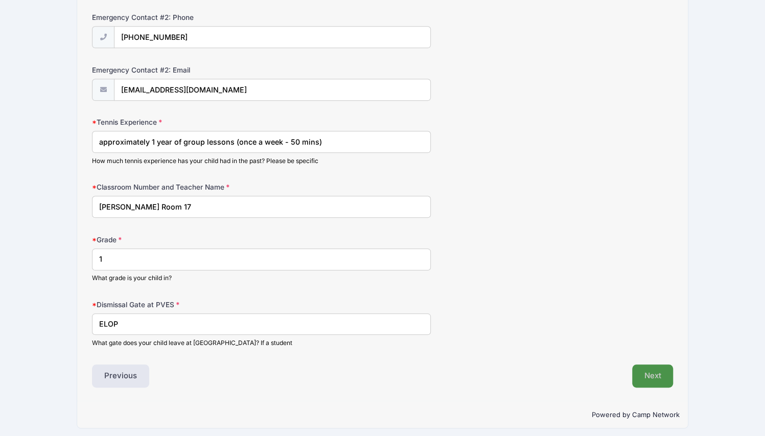
type input "(615) 454-0198"
click at [637, 372] on button "Next" at bounding box center [652, 375] width 41 height 23
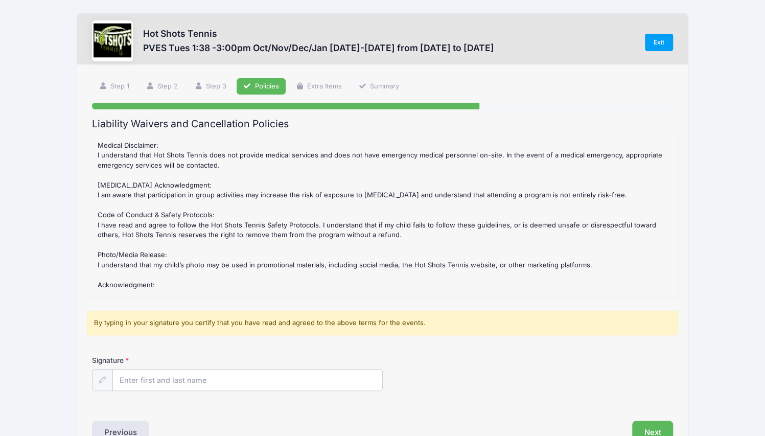
scroll to position [235, 0]
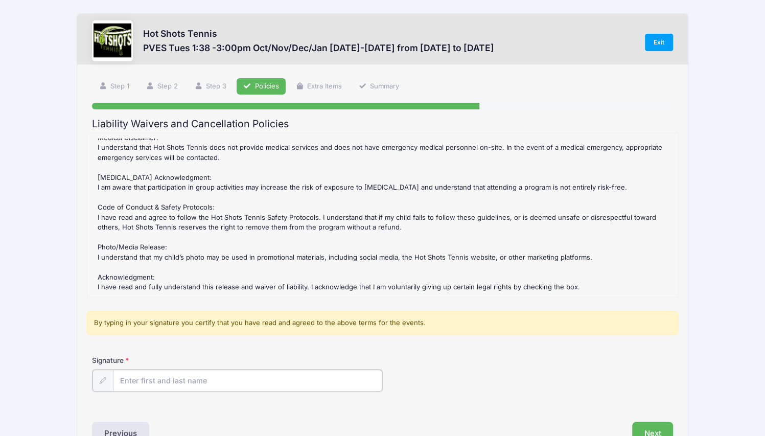
click at [211, 385] on input "Signature" at bounding box center [247, 380] width 269 height 22
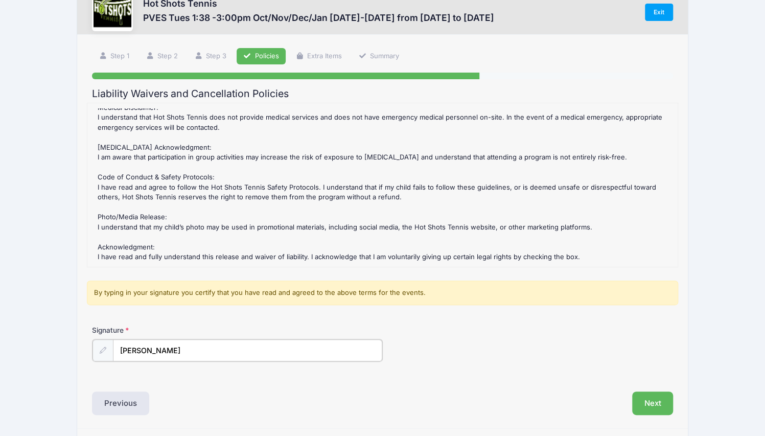
scroll to position [61, 0]
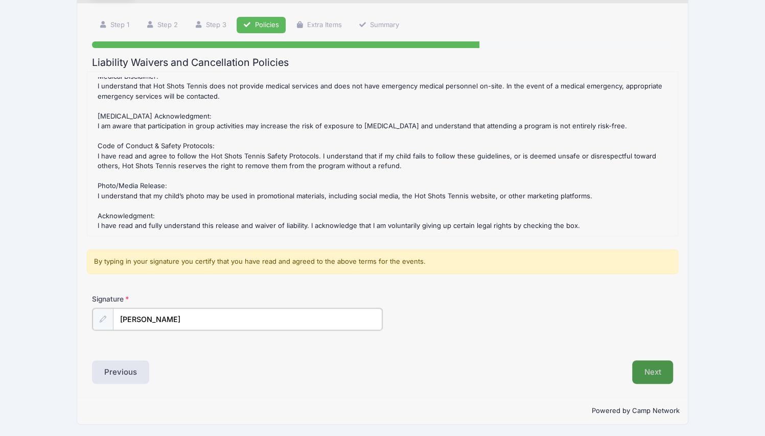
type input "Jessica Haynie"
click at [644, 378] on button "Next" at bounding box center [652, 371] width 41 height 23
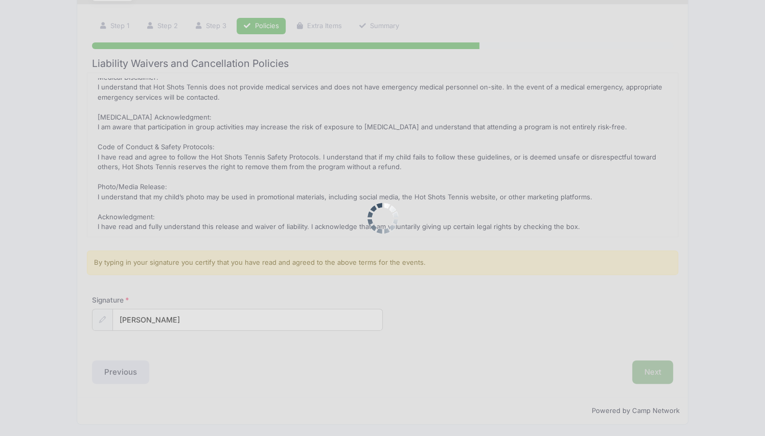
scroll to position [0, 0]
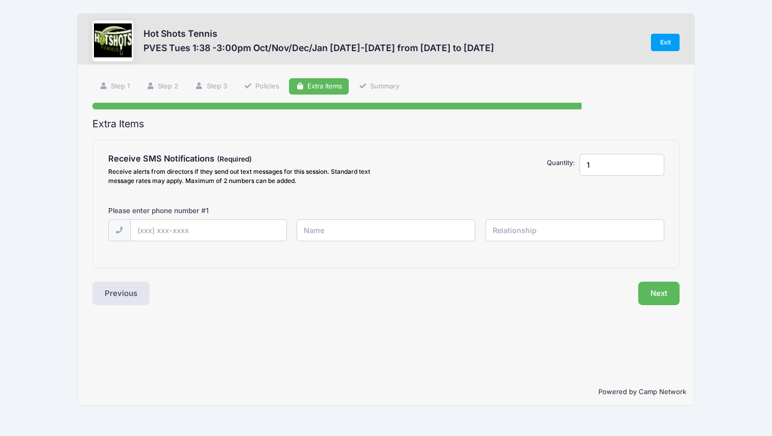
click at [644, 378] on div "Step 5 /7 Step 1 Step 2 Step 3 Policies Extra Items Summary Participant Informa…" at bounding box center [386, 221] width 617 height 313
click at [160, 224] on input "text" at bounding box center [209, 231] width 156 height 22
type input "(763) 227-9018"
click at [352, 228] on input "text" at bounding box center [386, 230] width 179 height 22
type input "Jessica Haynie"
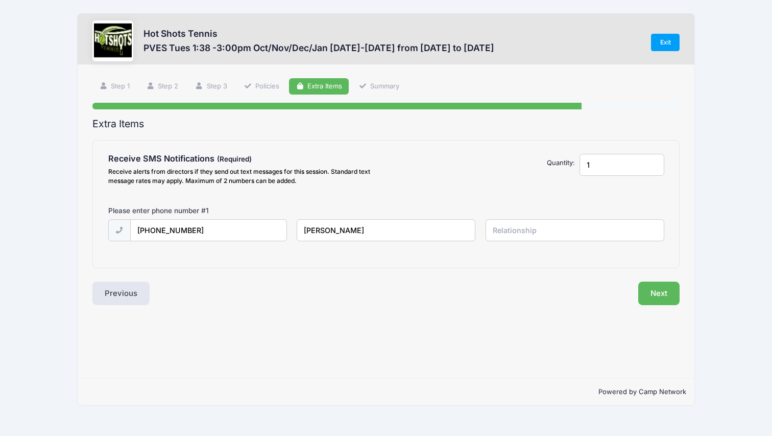
click at [505, 231] on input "text" at bounding box center [575, 230] width 179 height 22
type input "o"
type input "mom"
click at [653, 293] on button "Next" at bounding box center [659, 292] width 41 height 23
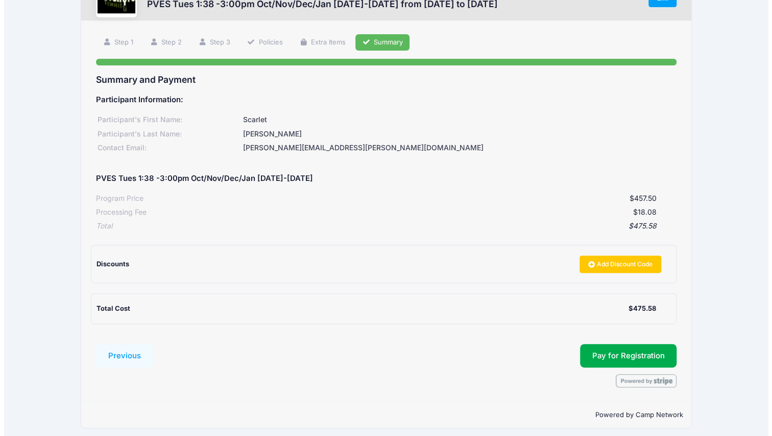
scroll to position [48, 0]
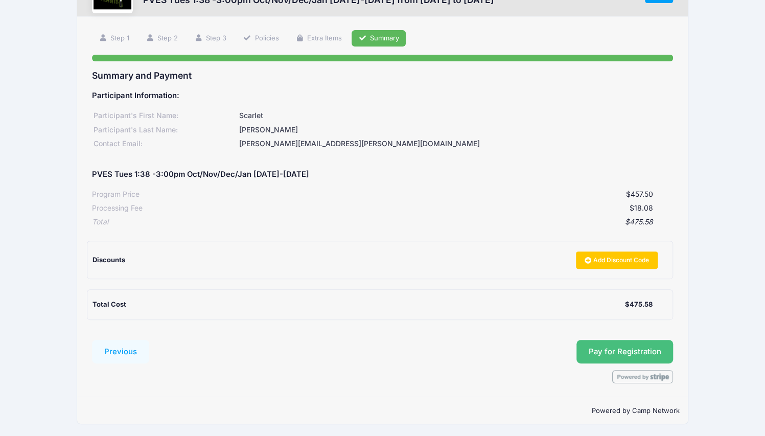
click at [624, 350] on button "Pay for Registration" at bounding box center [624, 351] width 97 height 23
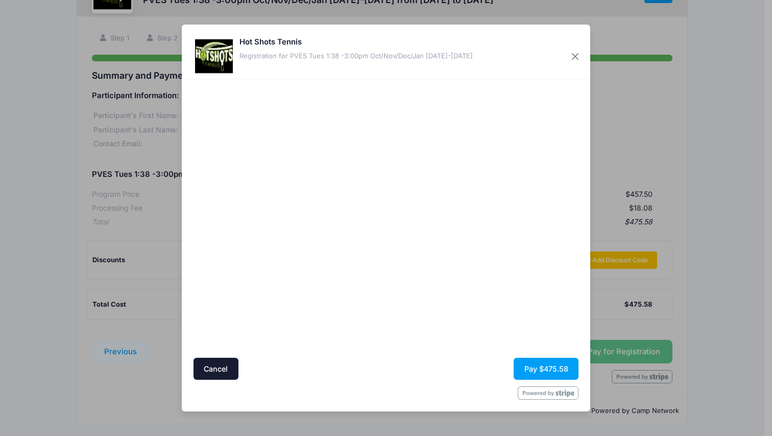
click at [406, 268] on div at bounding box center [485, 218] width 188 height 269
click at [559, 372] on button "Pay $475.58" at bounding box center [546, 369] width 65 height 22
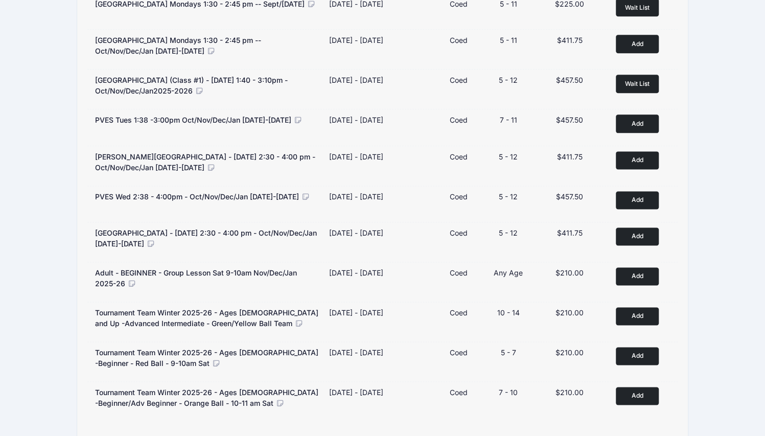
scroll to position [728, 0]
